Goal: Information Seeking & Learning: Learn about a topic

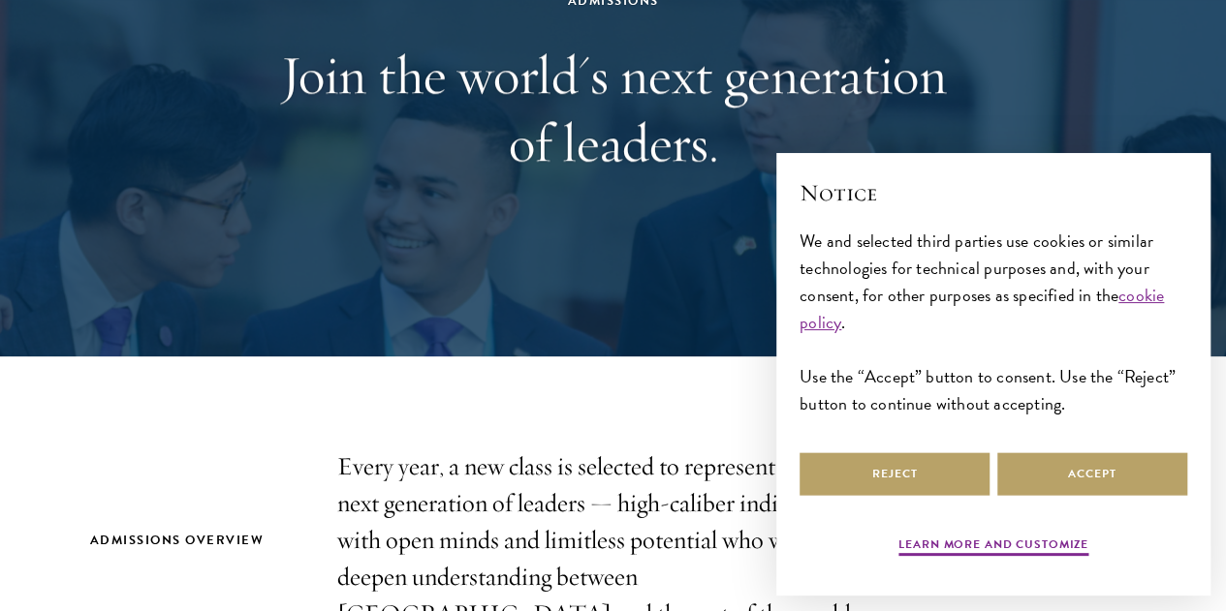
scroll to position [678, 0]
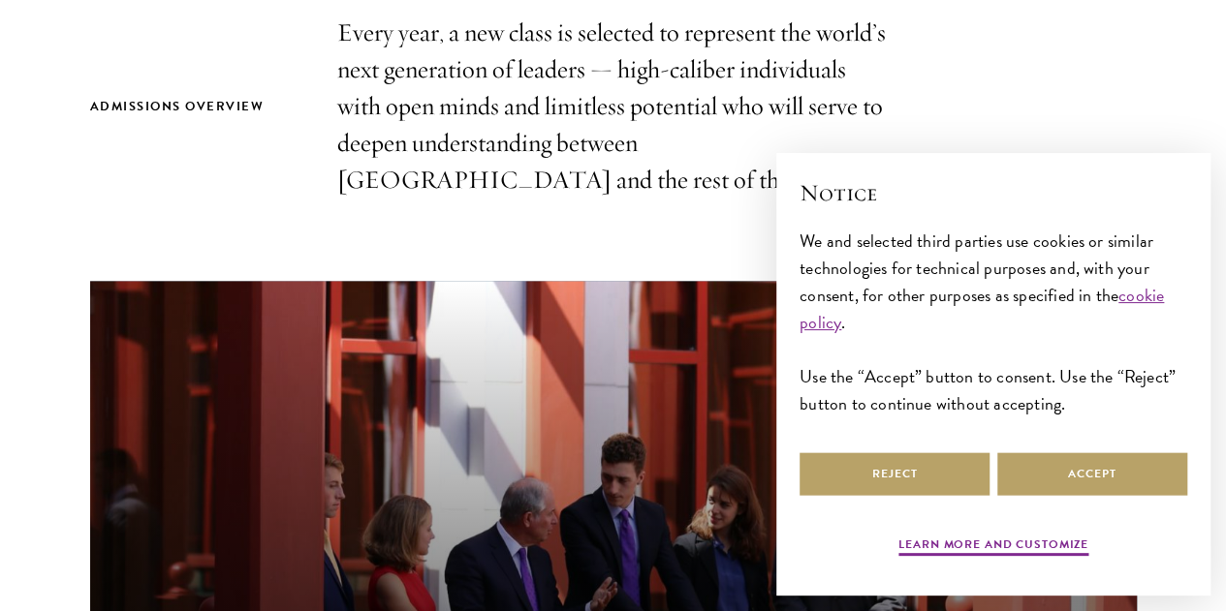
click at [1128, 65] on section "Admissions Overview Every year, a new class is selected to represent the world’…" at bounding box center [613, 556] width 1226 height 1082
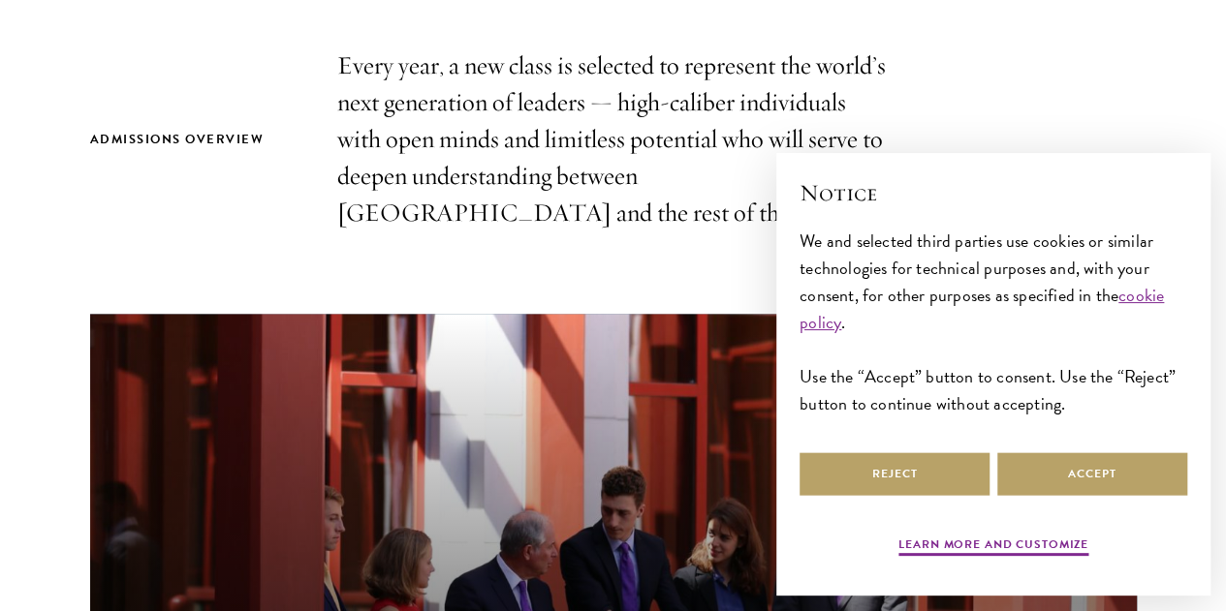
scroll to position [775, 0]
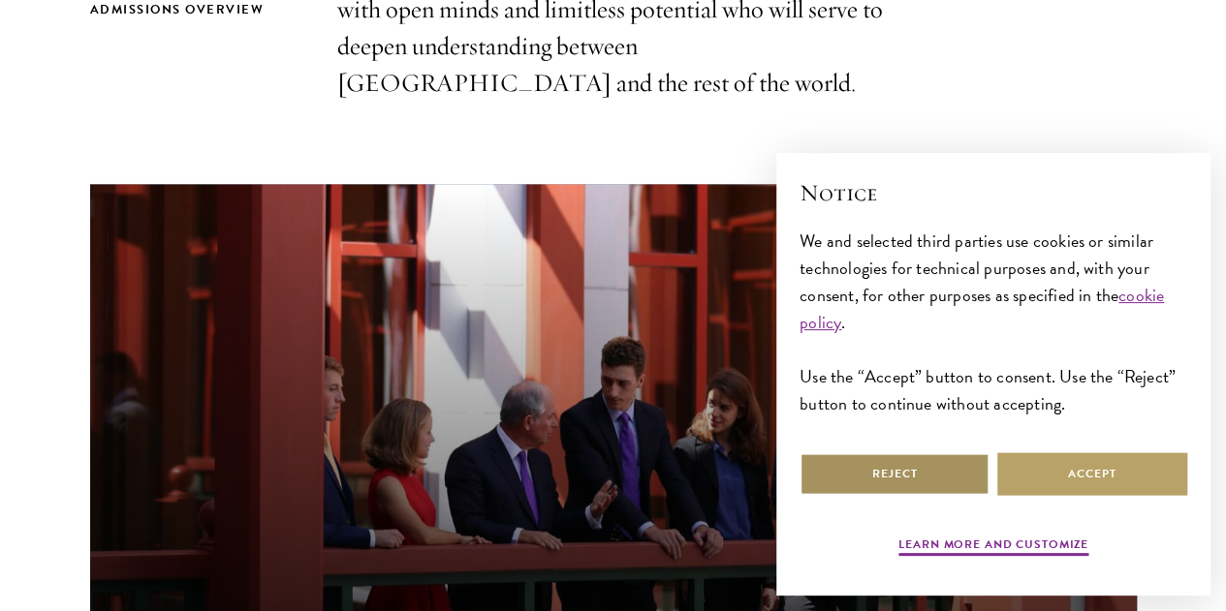
click at [867, 452] on button "Reject" at bounding box center [894, 474] width 190 height 44
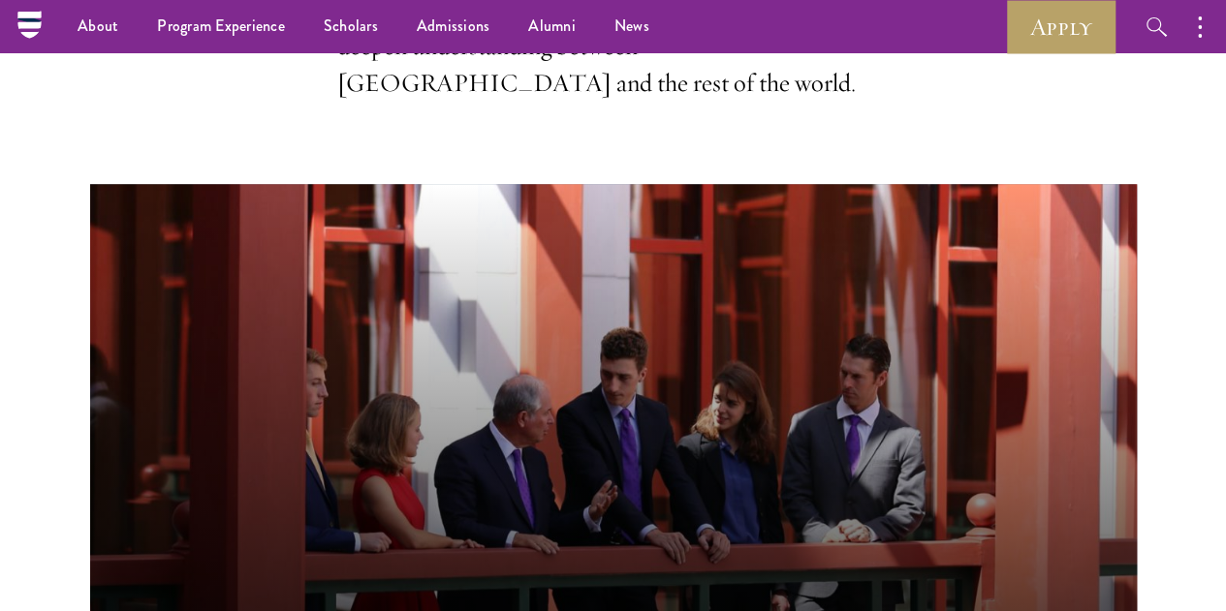
scroll to position [484, 0]
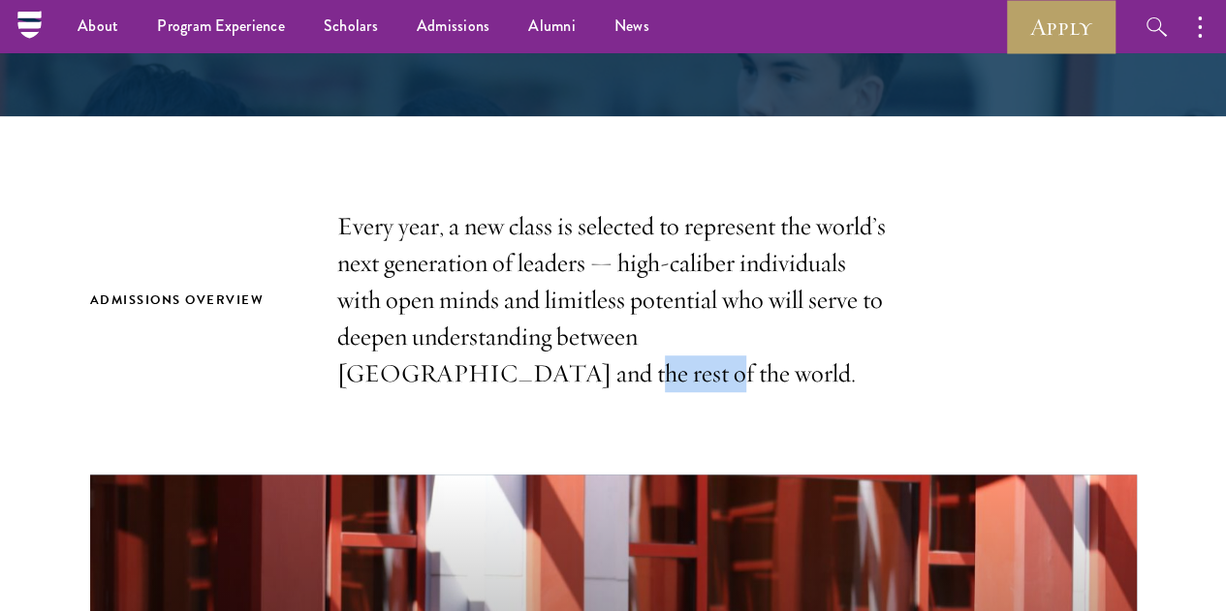
drag, startPoint x: 695, startPoint y: 380, endPoint x: 828, endPoint y: 383, distance: 133.7
click at [828, 383] on p "Every year, a new class is selected to represent the world’s next generation of…" at bounding box center [613, 300] width 552 height 184
click at [965, 333] on div "Admissions Overview Every year, a new class is selected to represent the world’…" at bounding box center [613, 300] width 1046 height 184
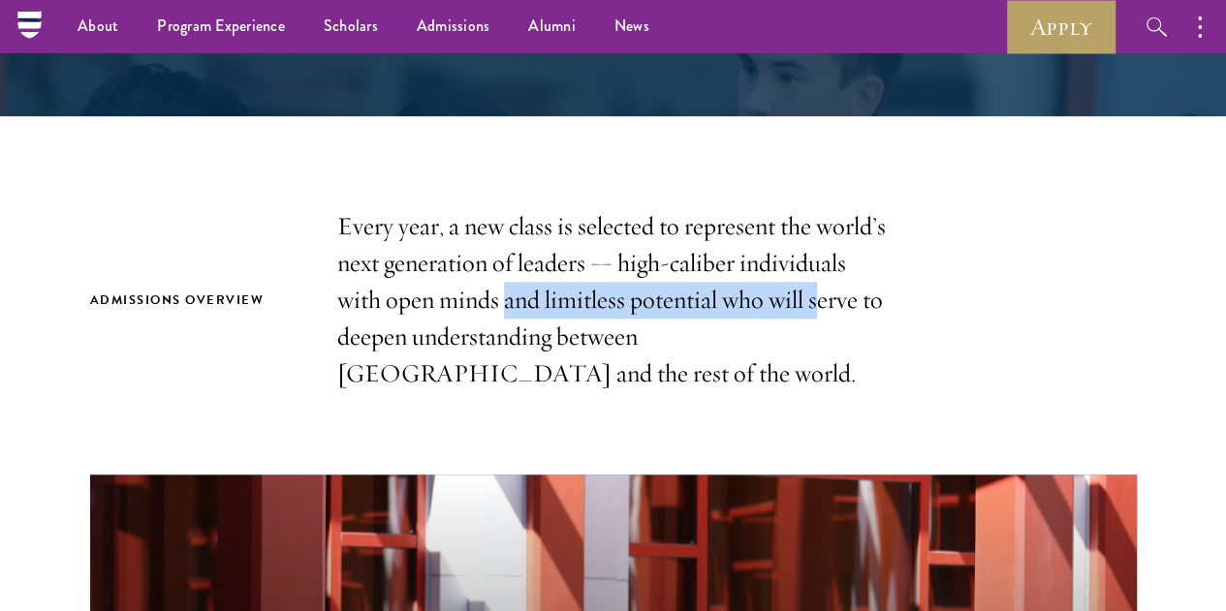
drag, startPoint x: 554, startPoint y: 340, endPoint x: 665, endPoint y: 317, distance: 112.9
click at [656, 323] on p "Every year, a new class is selected to represent the world’s next generation of…" at bounding box center [613, 300] width 552 height 184
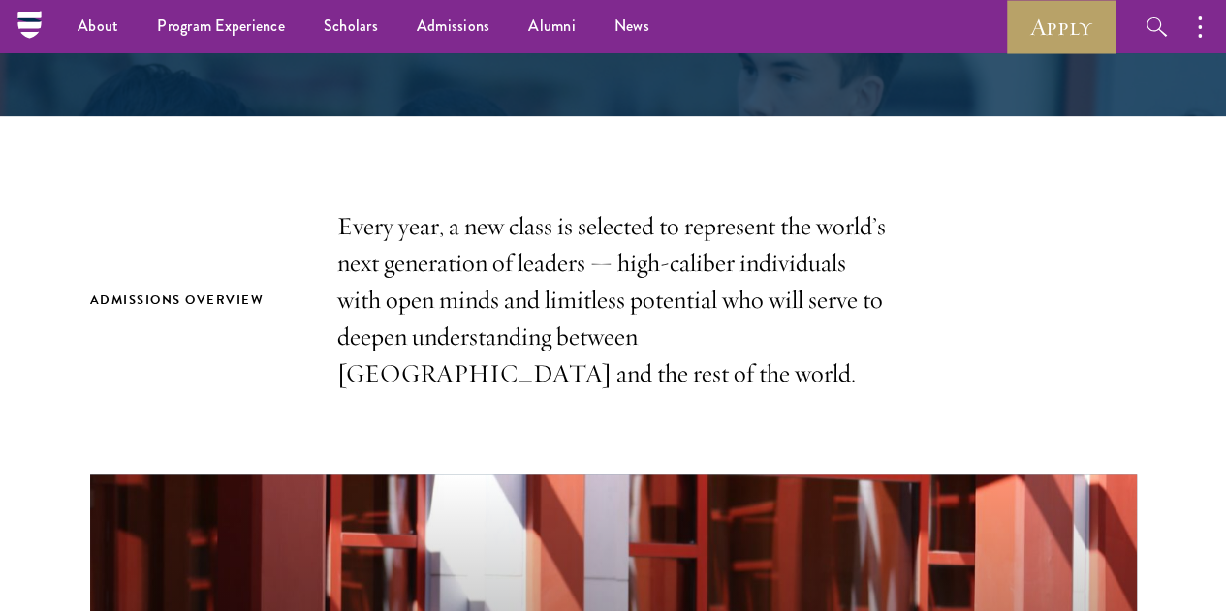
click at [637, 340] on p "Every year, a new class is selected to represent the world’s next generation of…" at bounding box center [613, 300] width 552 height 184
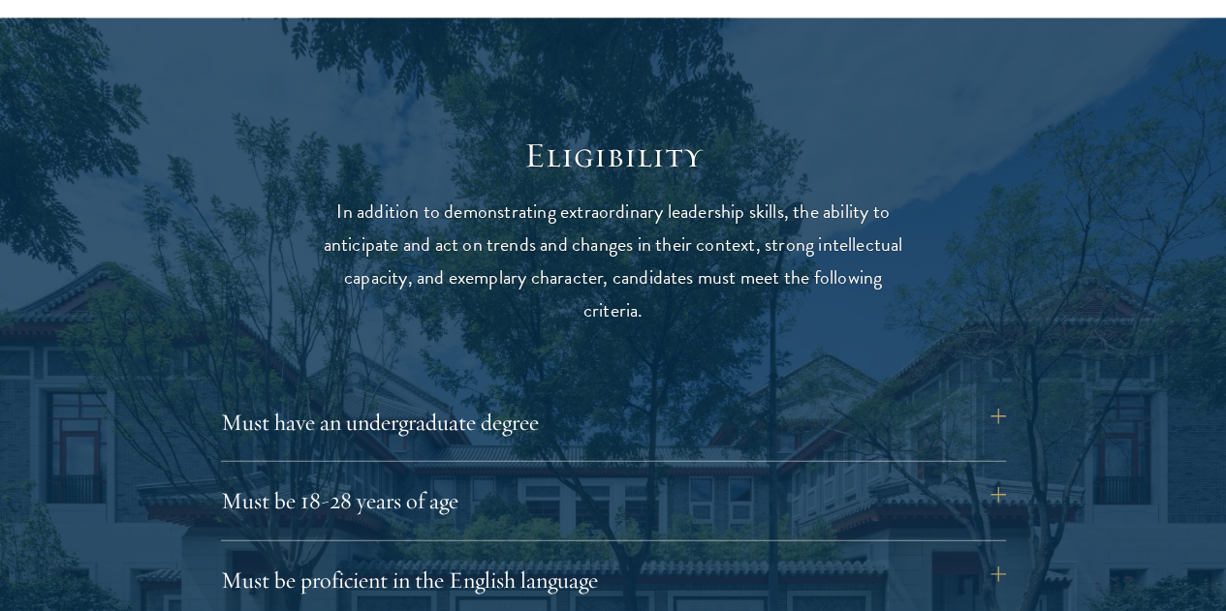
scroll to position [2519, 0]
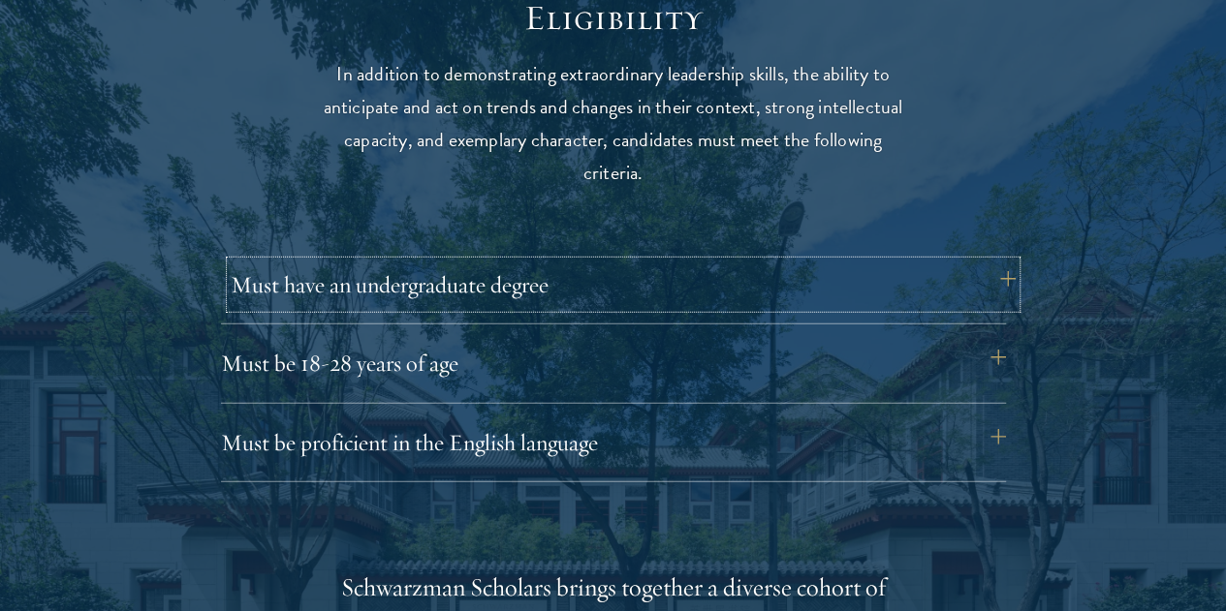
click at [606, 284] on button "Must have an undergraduate degree" at bounding box center [623, 285] width 785 height 47
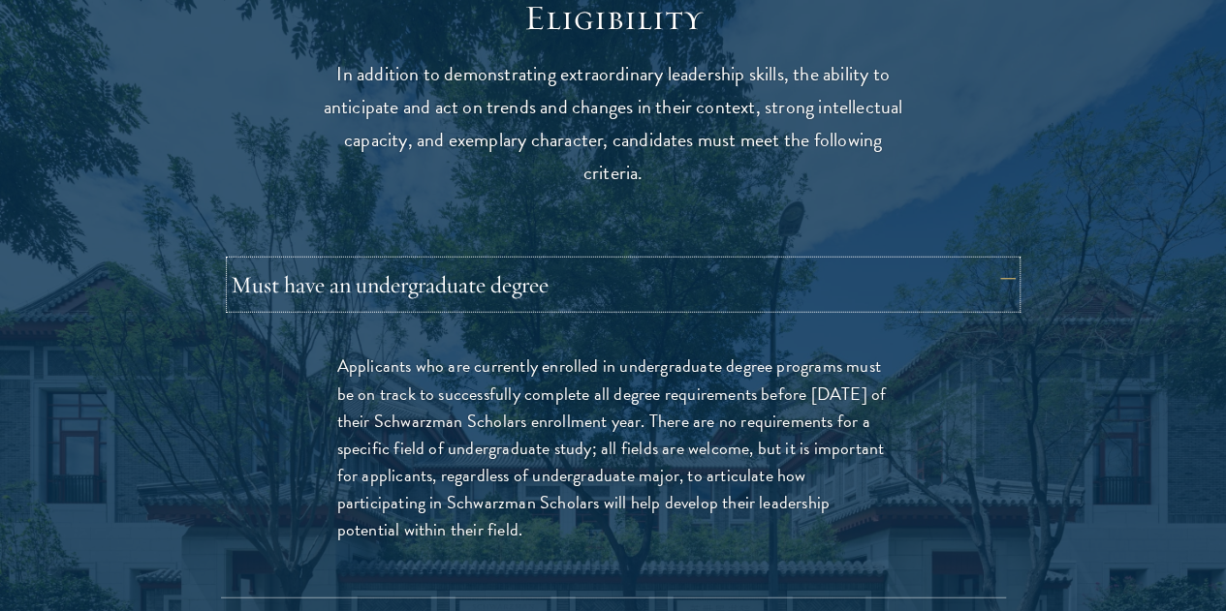
click at [606, 284] on button "Must have an undergraduate degree" at bounding box center [623, 285] width 785 height 47
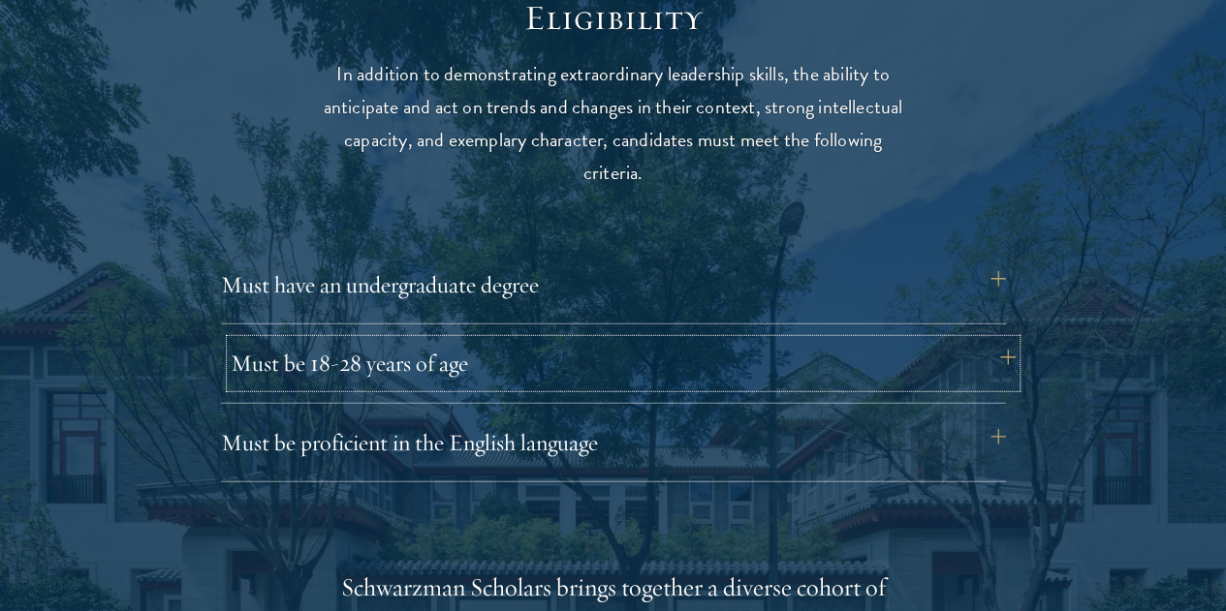
click at [513, 343] on button "Must be 18-28 years of age" at bounding box center [623, 363] width 785 height 47
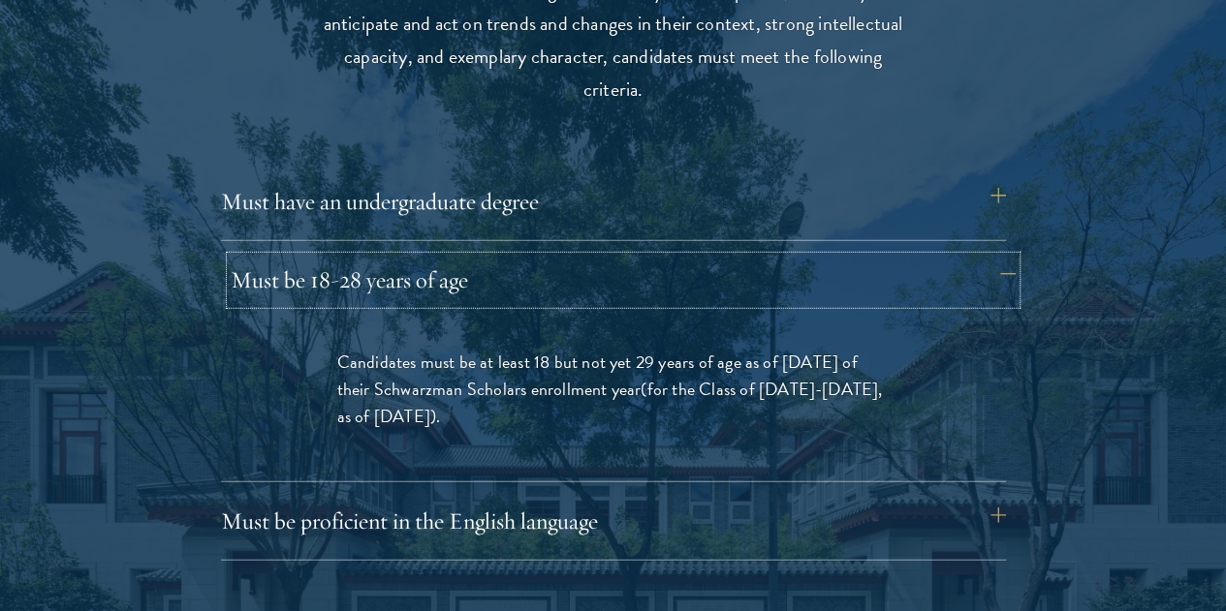
scroll to position [2713, 0]
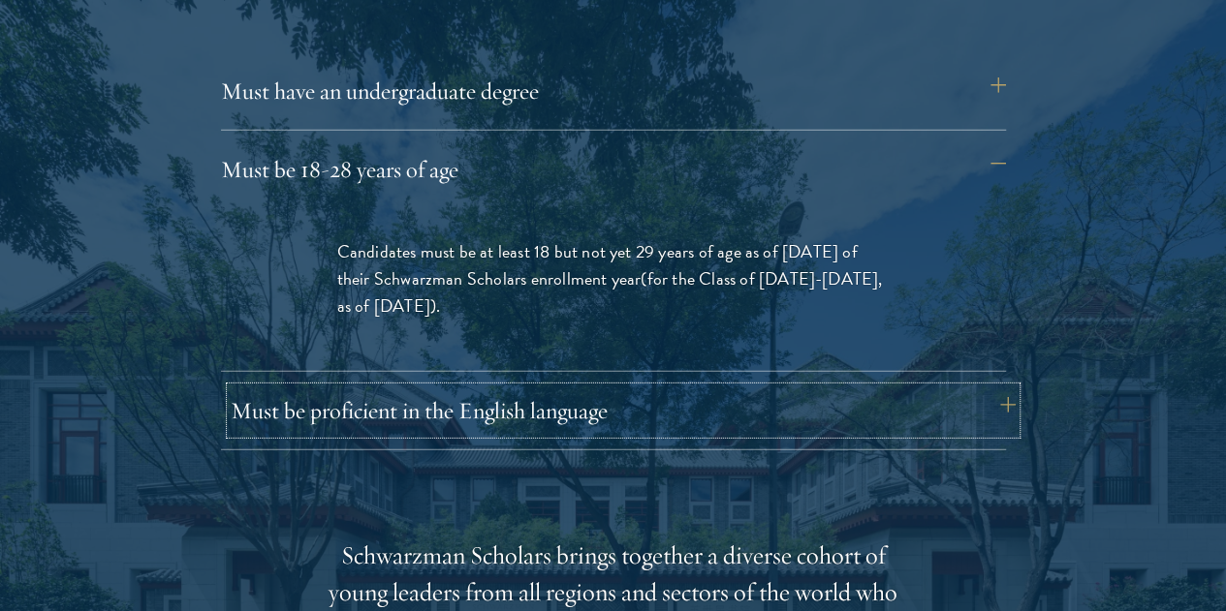
click at [543, 388] on button "Must be proficient in the English language" at bounding box center [623, 411] width 785 height 47
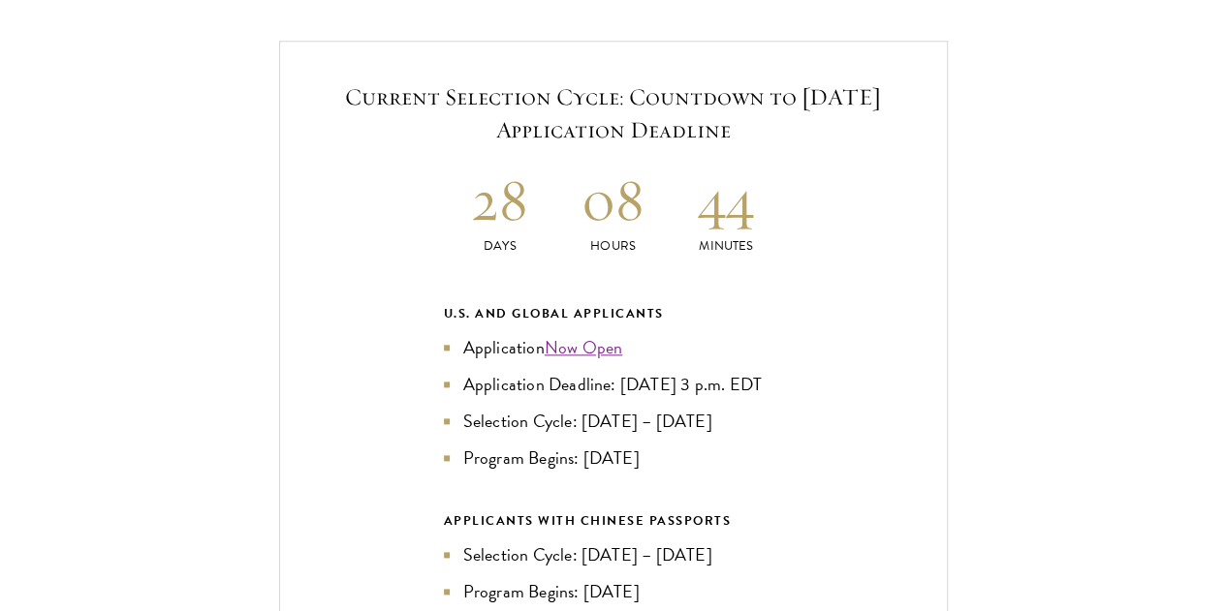
scroll to position [4650, 0]
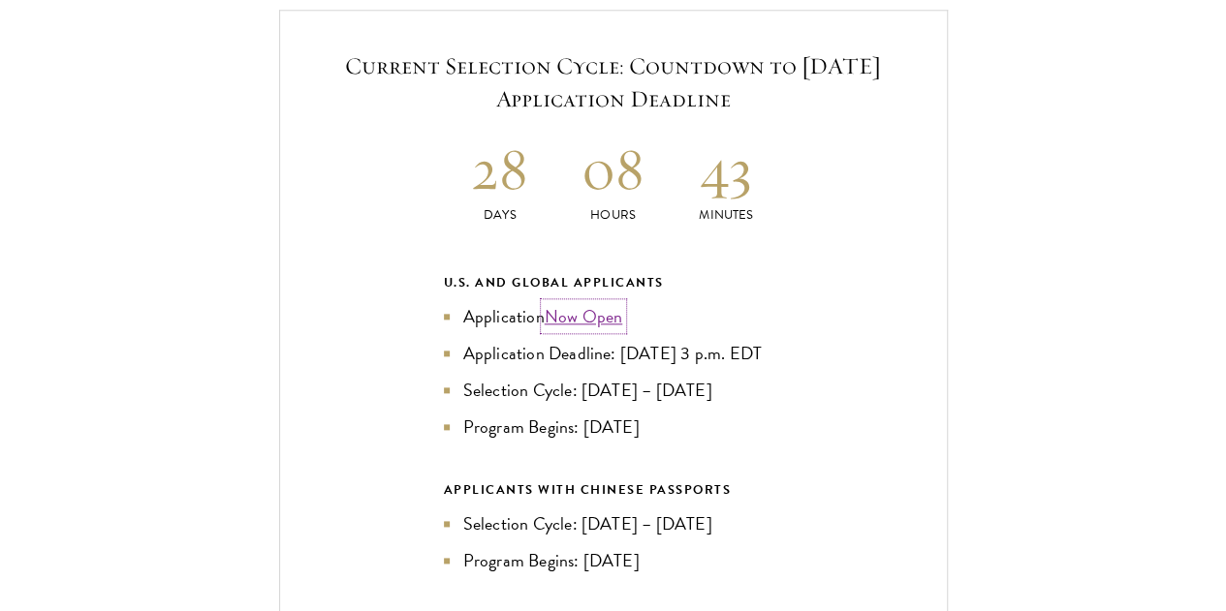
click at [574, 303] on link "Now Open" at bounding box center [583, 316] width 78 height 26
